Goal: Task Accomplishment & Management: Use online tool/utility

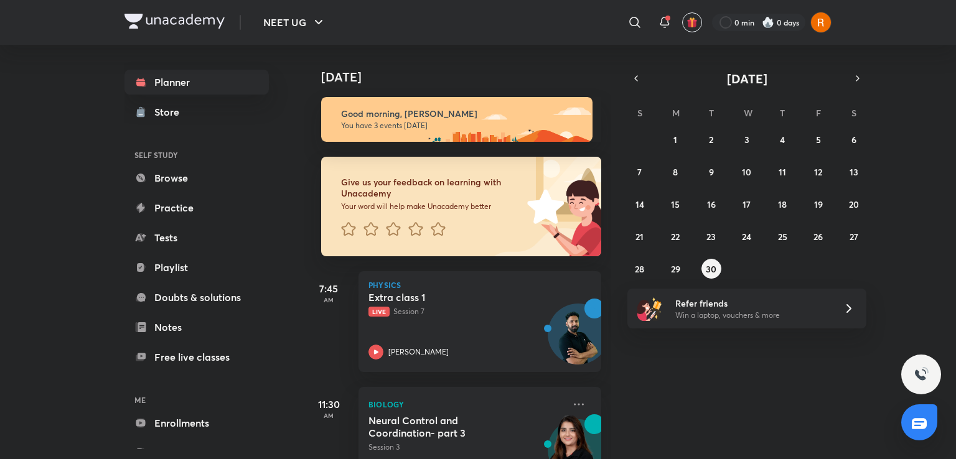
drag, startPoint x: 0, startPoint y: 0, endPoint x: 286, endPoint y: 110, distance: 306.6
click at [286, 110] on div "Planner Store SELF STUDY Browse Practice Tests Playlist Doubts & solutions Note…" at bounding box center [208, 247] width 169 height 404
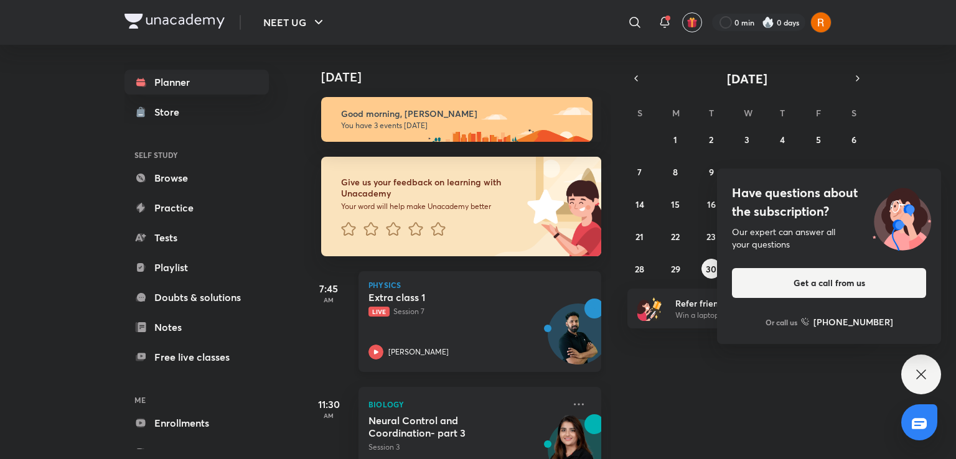
click at [436, 309] on p "Live Session 7" at bounding box center [465, 311] width 195 height 11
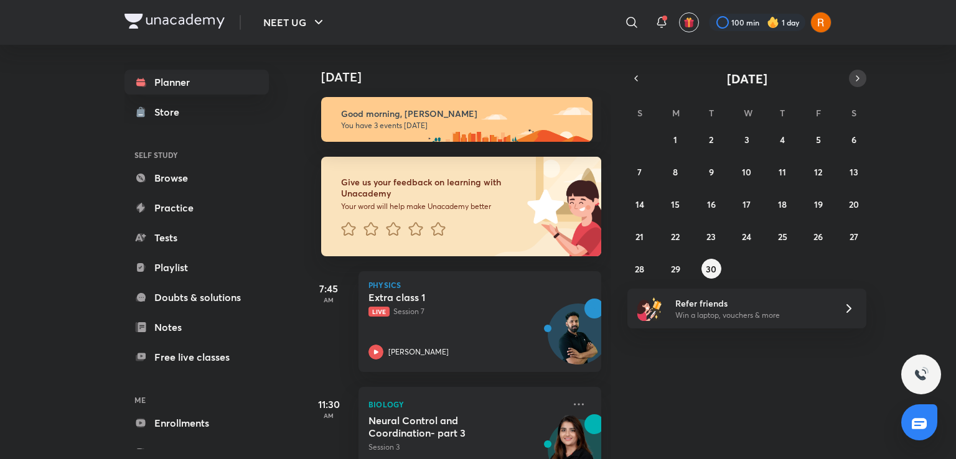
click at [861, 78] on icon "button" at bounding box center [857, 78] width 10 height 11
click at [635, 179] on button "5" at bounding box center [640, 172] width 20 height 20
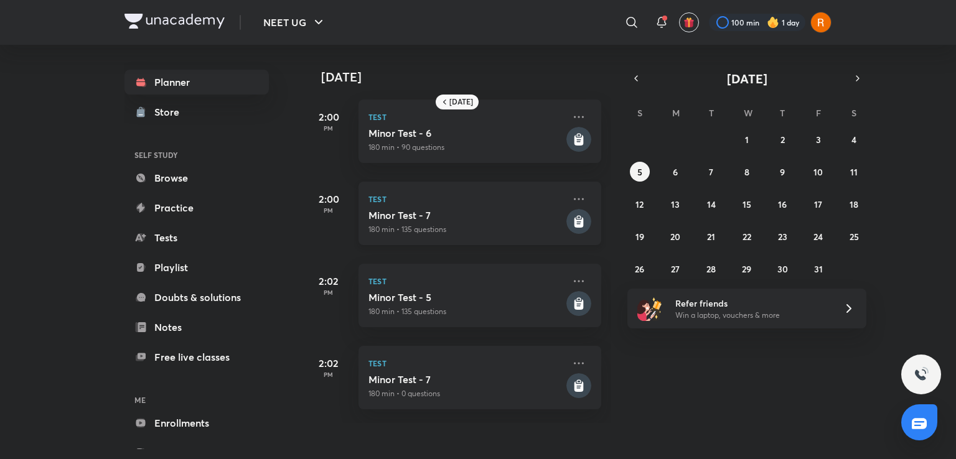
click at [460, 227] on p "180 min • 135 questions" at bounding box center [465, 229] width 195 height 11
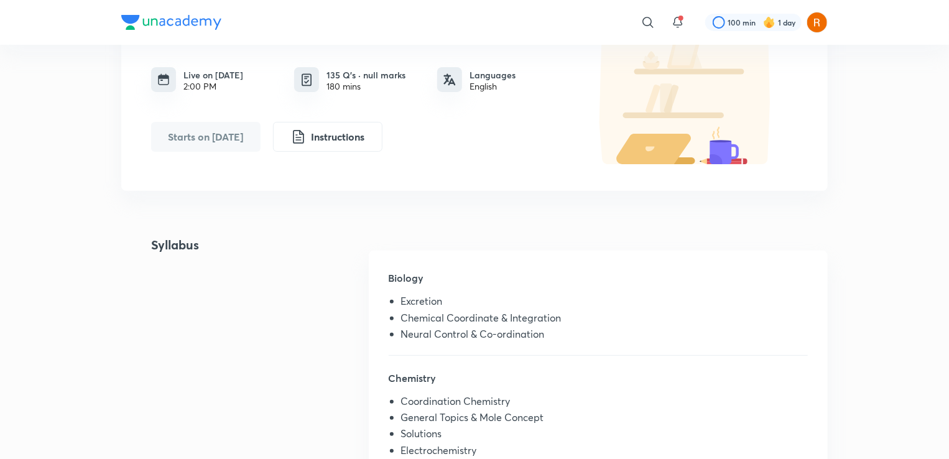
scroll to position [75, 0]
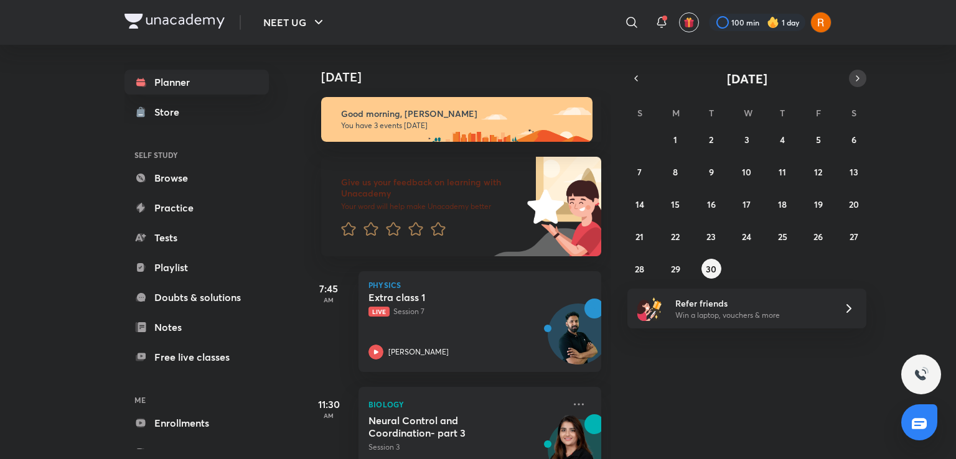
click at [860, 75] on icon "button" at bounding box center [857, 78] width 10 height 11
click at [639, 180] on button "5" at bounding box center [640, 172] width 20 height 20
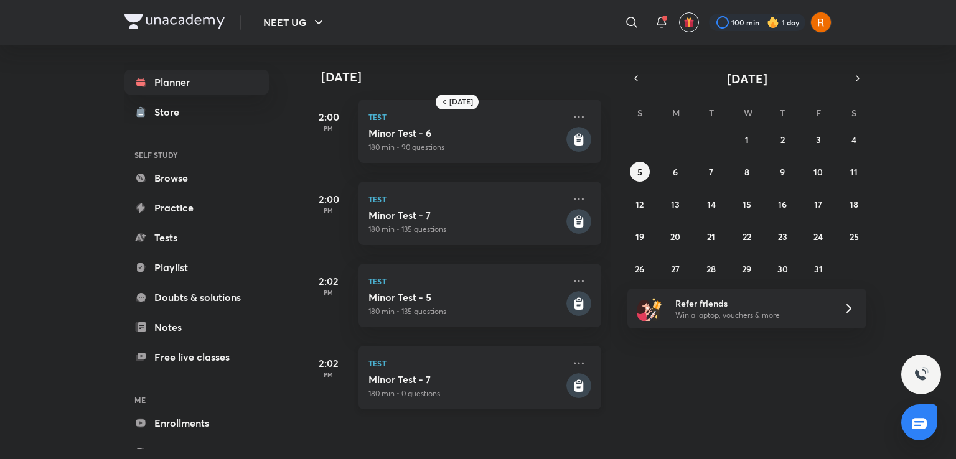
click at [420, 369] on p "Test" at bounding box center [465, 363] width 195 height 15
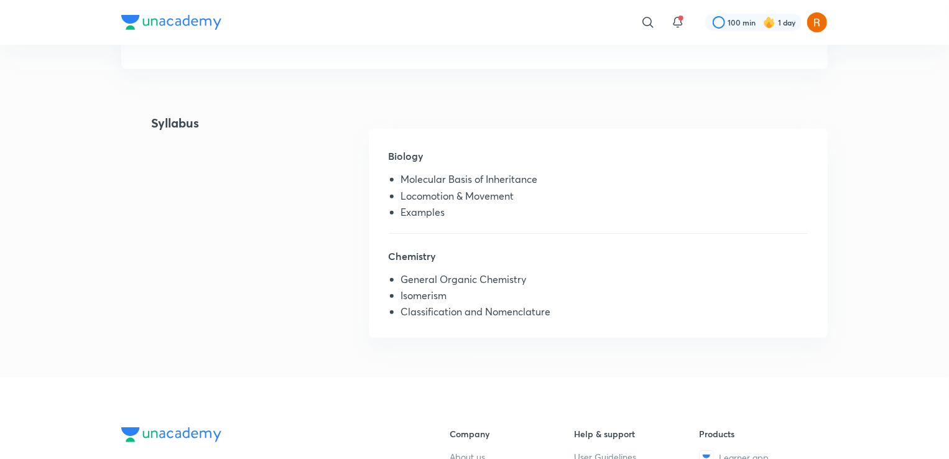
scroll to position [274, 0]
